Goal: Find specific page/section: Find specific page/section

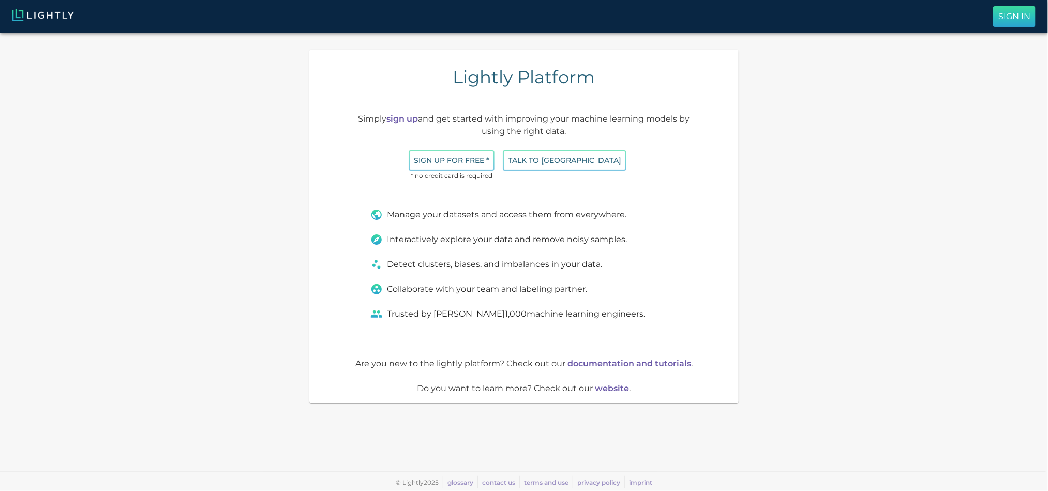
click at [1030, 14] on p "Sign In" at bounding box center [1015, 16] width 32 height 12
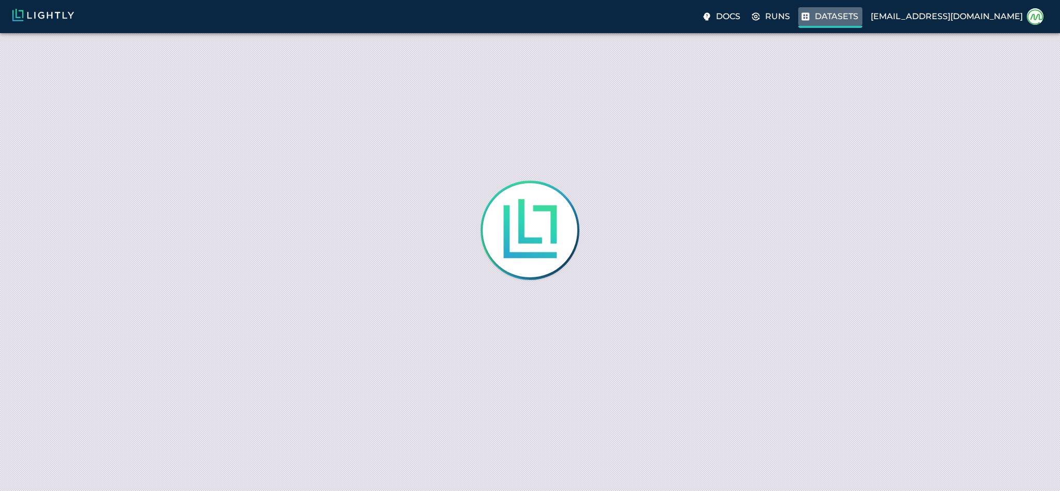
click at [851, 19] on p "Datasets" at bounding box center [836, 16] width 43 height 12
